Goal: Transaction & Acquisition: Purchase product/service

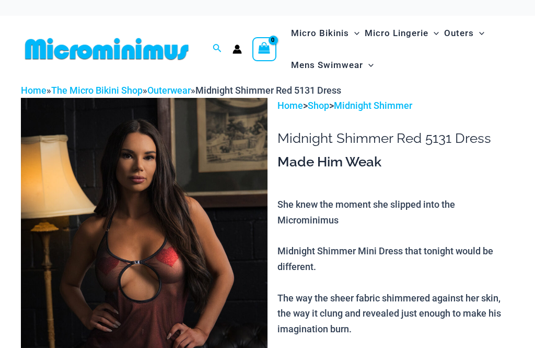
scroll to position [144, 0]
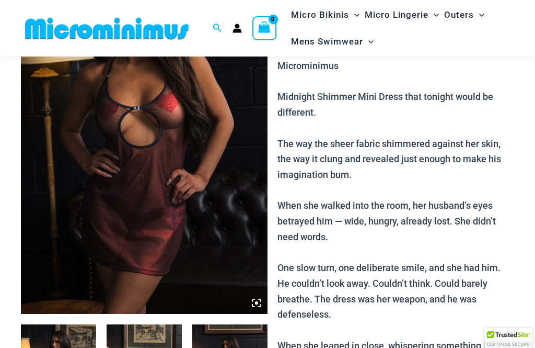
click at [215, 203] on img at bounding box center [144, 129] width 247 height 370
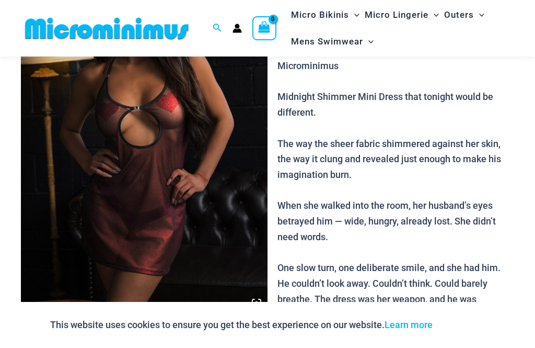
click at [192, 249] on img at bounding box center [144, 129] width 247 height 370
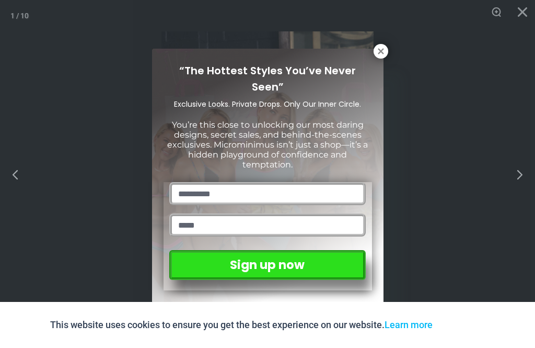
click at [381, 51] on icon at bounding box center [381, 51] width 6 height 6
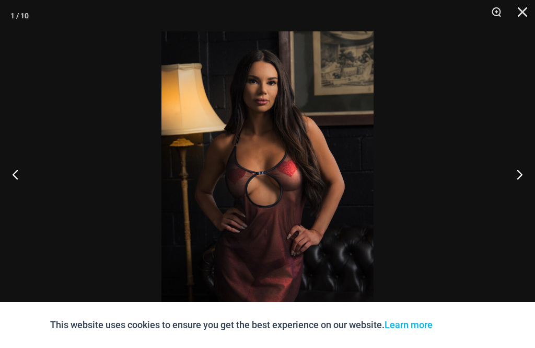
click at [515, 193] on button "Next" at bounding box center [515, 174] width 39 height 52
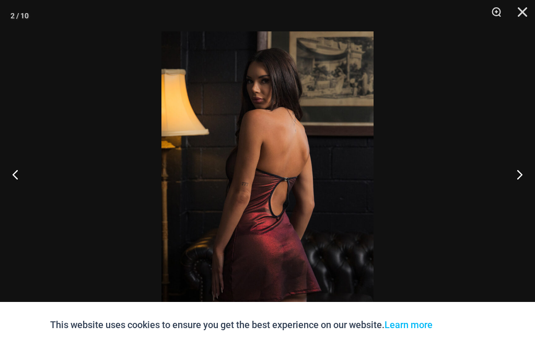
click at [514, 191] on button "Next" at bounding box center [515, 174] width 39 height 52
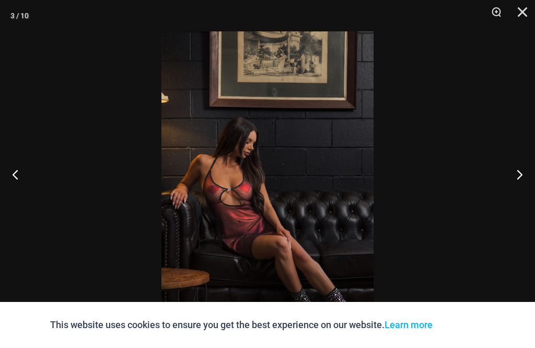
click at [520, 186] on button "Next" at bounding box center [515, 174] width 39 height 52
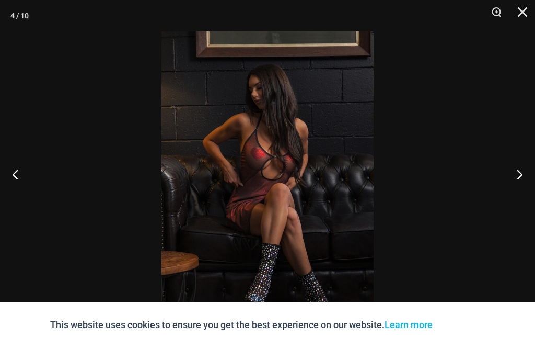
click at [516, 192] on button "Next" at bounding box center [515, 174] width 39 height 52
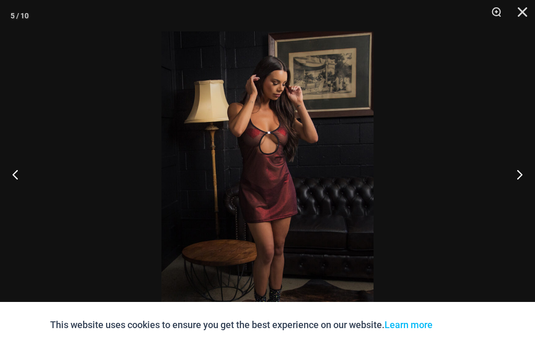
click at [515, 189] on button "Next" at bounding box center [515, 174] width 39 height 52
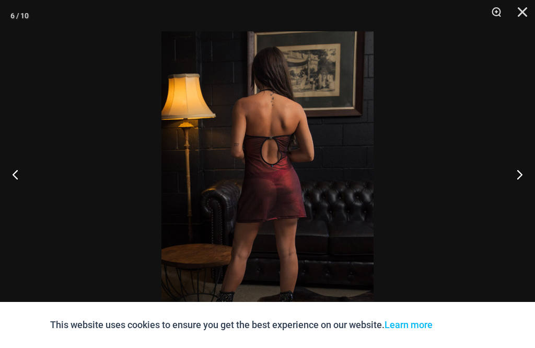
click at [530, 188] on button "Next" at bounding box center [515, 174] width 39 height 52
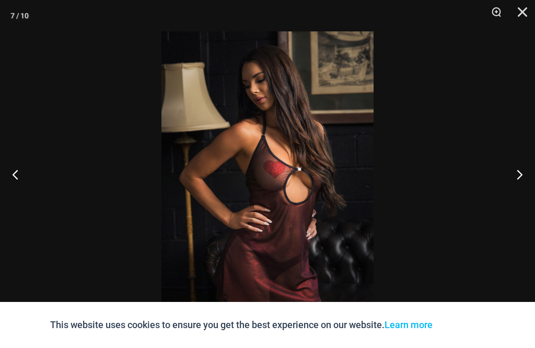
click at [519, 192] on button "Next" at bounding box center [515, 174] width 39 height 52
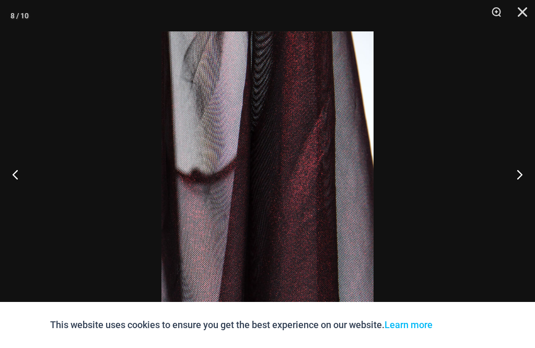
click at [525, 191] on button "Next" at bounding box center [515, 174] width 39 height 52
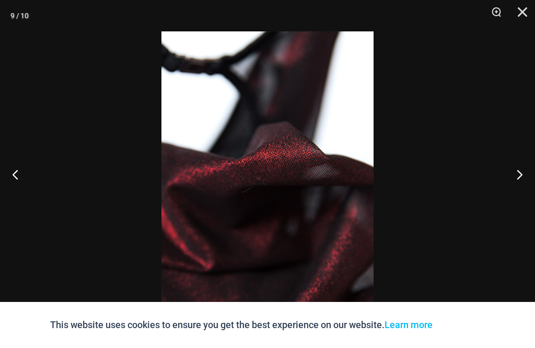
click at [525, 191] on button "Next" at bounding box center [515, 174] width 39 height 52
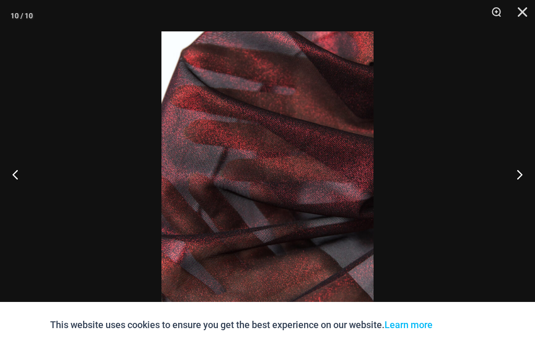
click at [525, 191] on button "Next" at bounding box center [515, 174] width 39 height 52
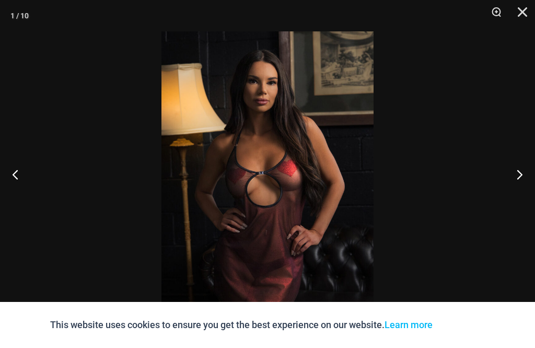
click at [528, 191] on button "Next" at bounding box center [515, 174] width 39 height 52
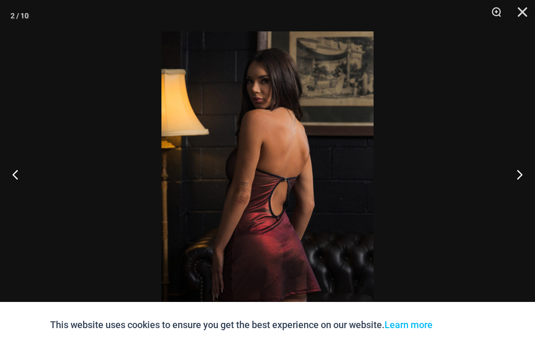
click at [529, 191] on button "Next" at bounding box center [515, 174] width 39 height 52
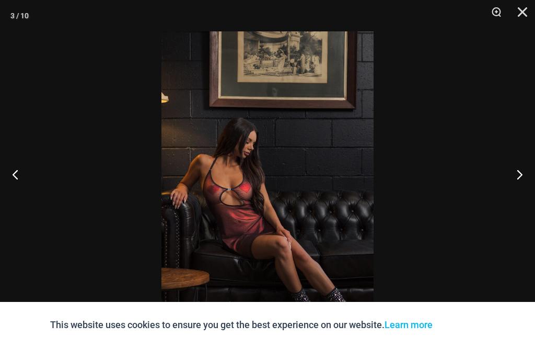
click at [528, 191] on button "Next" at bounding box center [515, 174] width 39 height 52
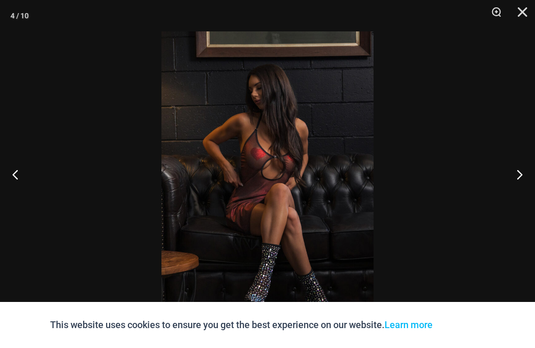
click at [526, 192] on button "Next" at bounding box center [515, 174] width 39 height 52
click at [526, 191] on button "Next" at bounding box center [515, 174] width 39 height 52
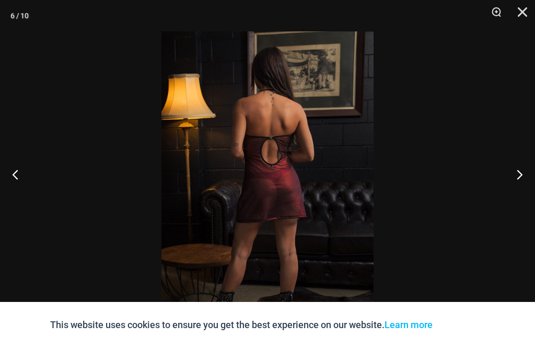
click at [530, 191] on button "Next" at bounding box center [515, 174] width 39 height 52
